Goal: Task Accomplishment & Management: Complete application form

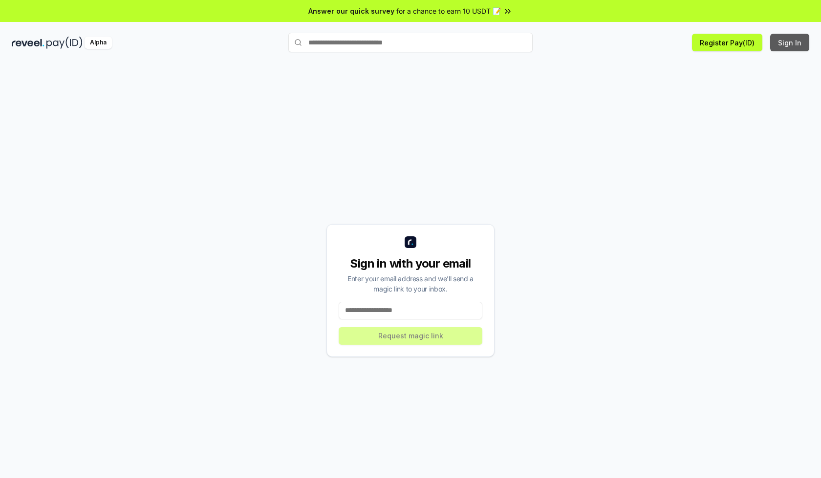
click at [790, 43] on button "Sign In" at bounding box center [789, 43] width 39 height 18
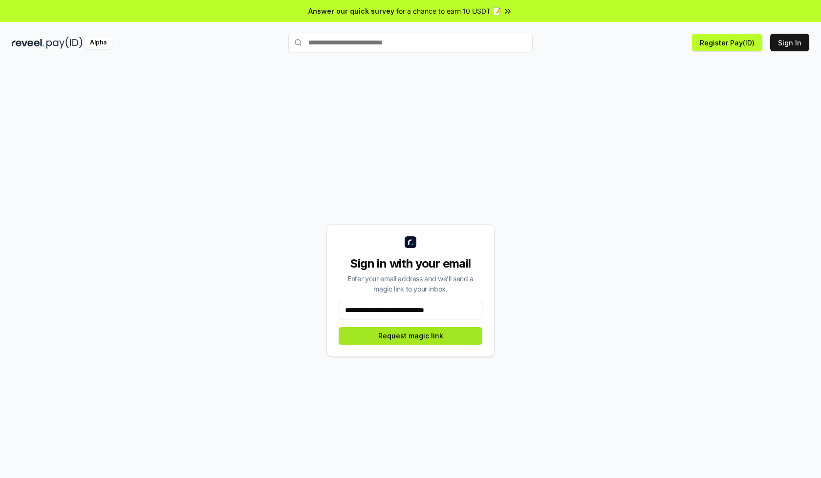
type input "**********"
click at [410, 336] on button "Request magic link" at bounding box center [411, 336] width 144 height 18
